Goal: Understand process/instructions

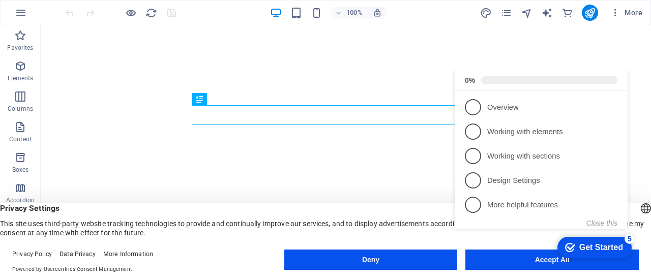
click at [596, 248] on div "Get Started" at bounding box center [602, 247] width 44 height 9
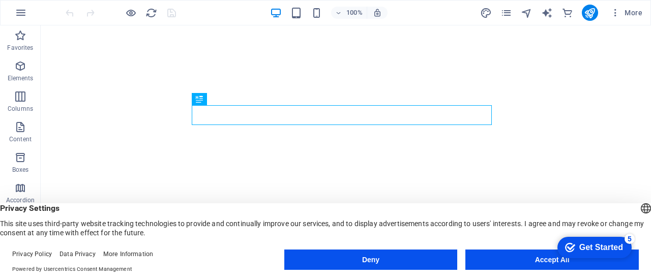
click div "checkmark Get Started 5 First Steps in the Editor Let's guide you through the t…"
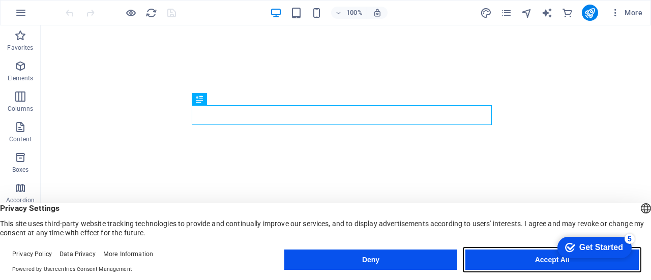
click at [519, 262] on button "Accept All" at bounding box center [553, 260] width 174 height 20
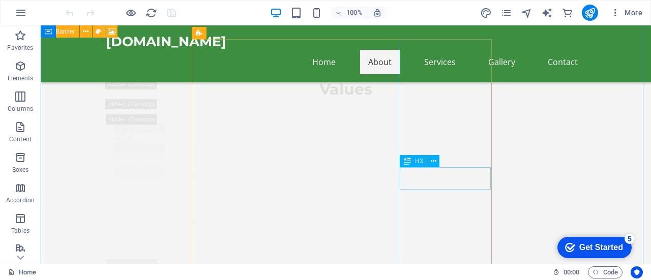
scroll to position [2086, 0]
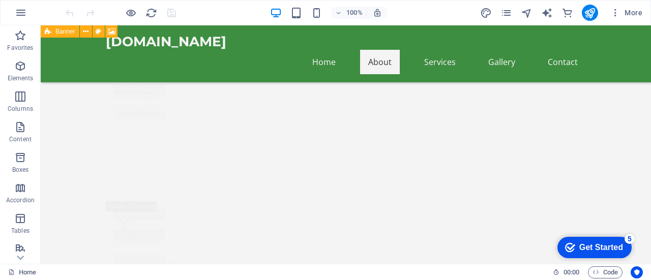
click at [591, 245] on div "Get Started" at bounding box center [602, 247] width 44 height 9
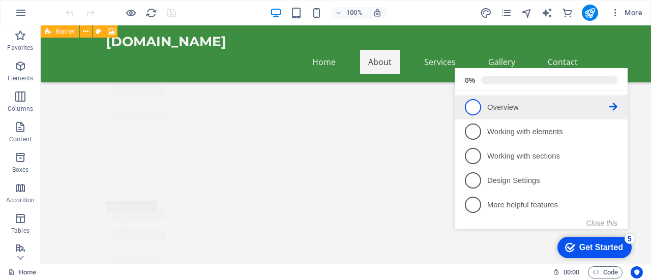
click at [543, 113] on p "Overview - incomplete" at bounding box center [549, 107] width 122 height 11
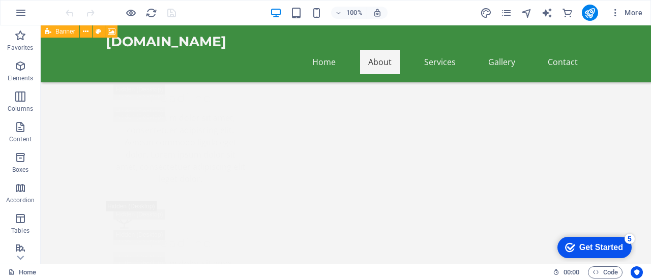
click at [604, 245] on div "Get Started" at bounding box center [602, 247] width 44 height 9
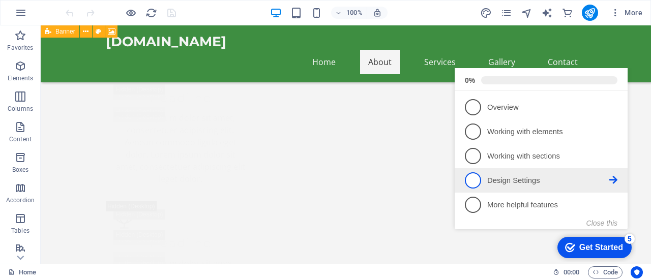
scroll to position [0, 0]
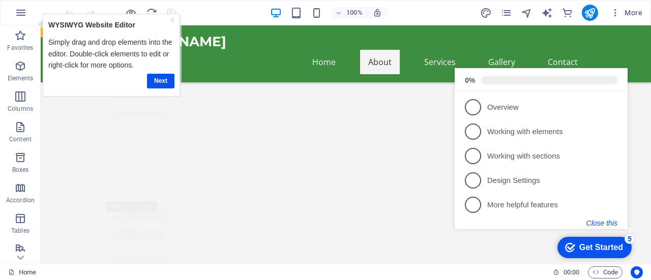
click at [609, 222] on button "Close this" at bounding box center [602, 223] width 31 height 8
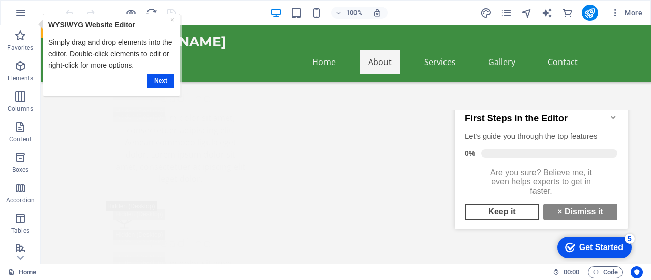
click at [505, 205] on link "Keep it" at bounding box center [502, 212] width 74 height 16
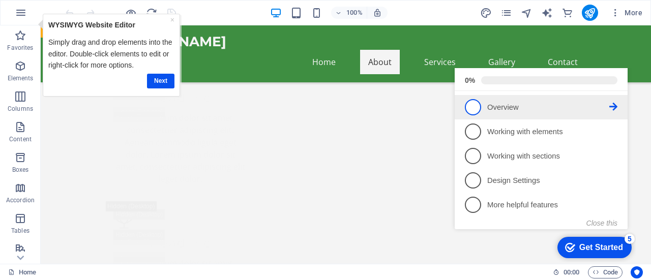
click at [465, 116] on span "1" at bounding box center [473, 107] width 16 height 16
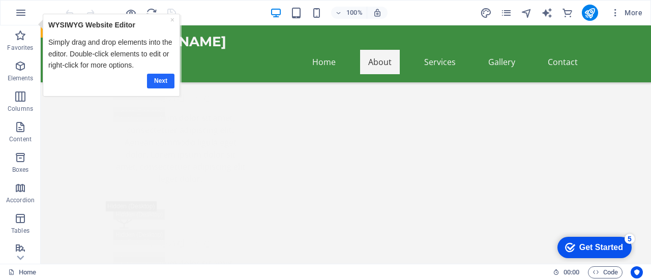
click at [160, 79] on link "Next" at bounding box center [160, 80] width 27 height 15
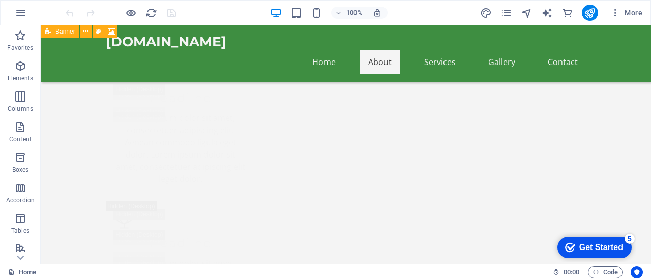
drag, startPoint x: 604, startPoint y: 242, endPoint x: 704, endPoint y: 393, distance: 182.1
click at [604, 243] on div "Get Started" at bounding box center [602, 247] width 44 height 9
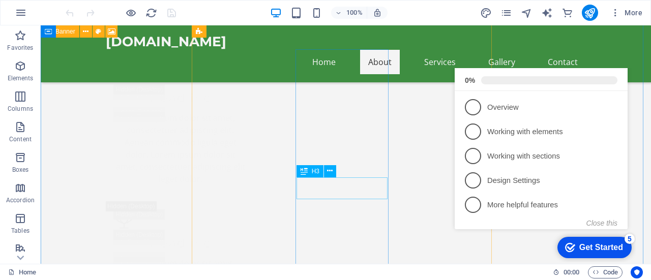
scroll to position [2188, 0]
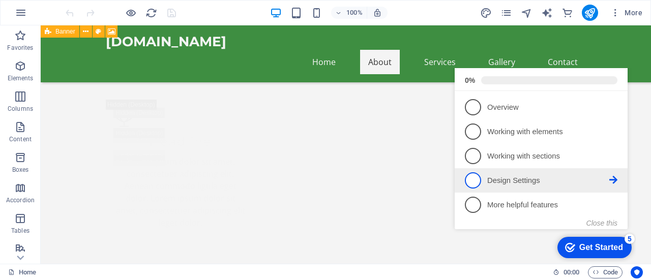
click at [469, 187] on span "4" at bounding box center [473, 181] width 16 height 16
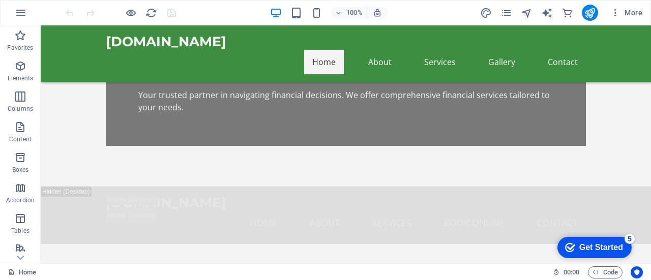
scroll to position [0, 0]
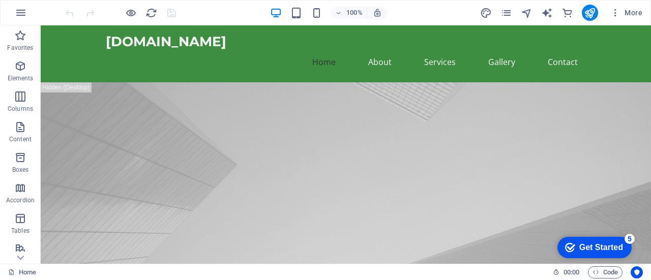
click at [606, 245] on div "Get Started" at bounding box center [602, 247] width 44 height 9
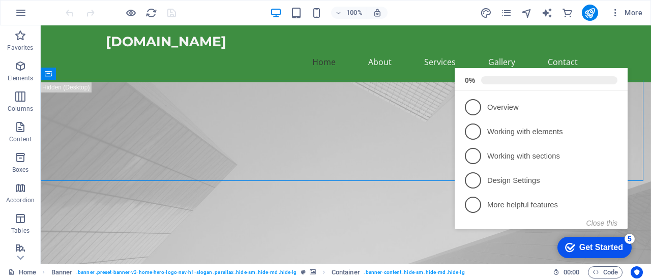
click at [424, 9] on div "100% More" at bounding box center [355, 13] width 583 height 16
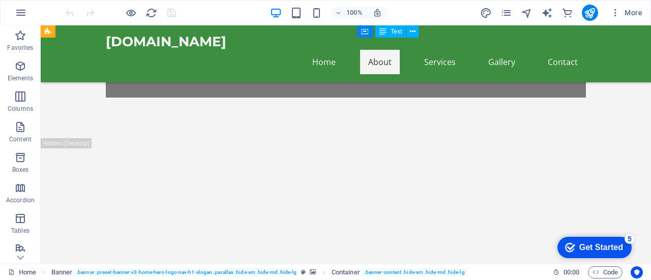
scroll to position [1018, 0]
